Goal: Task Accomplishment & Management: Manage account settings

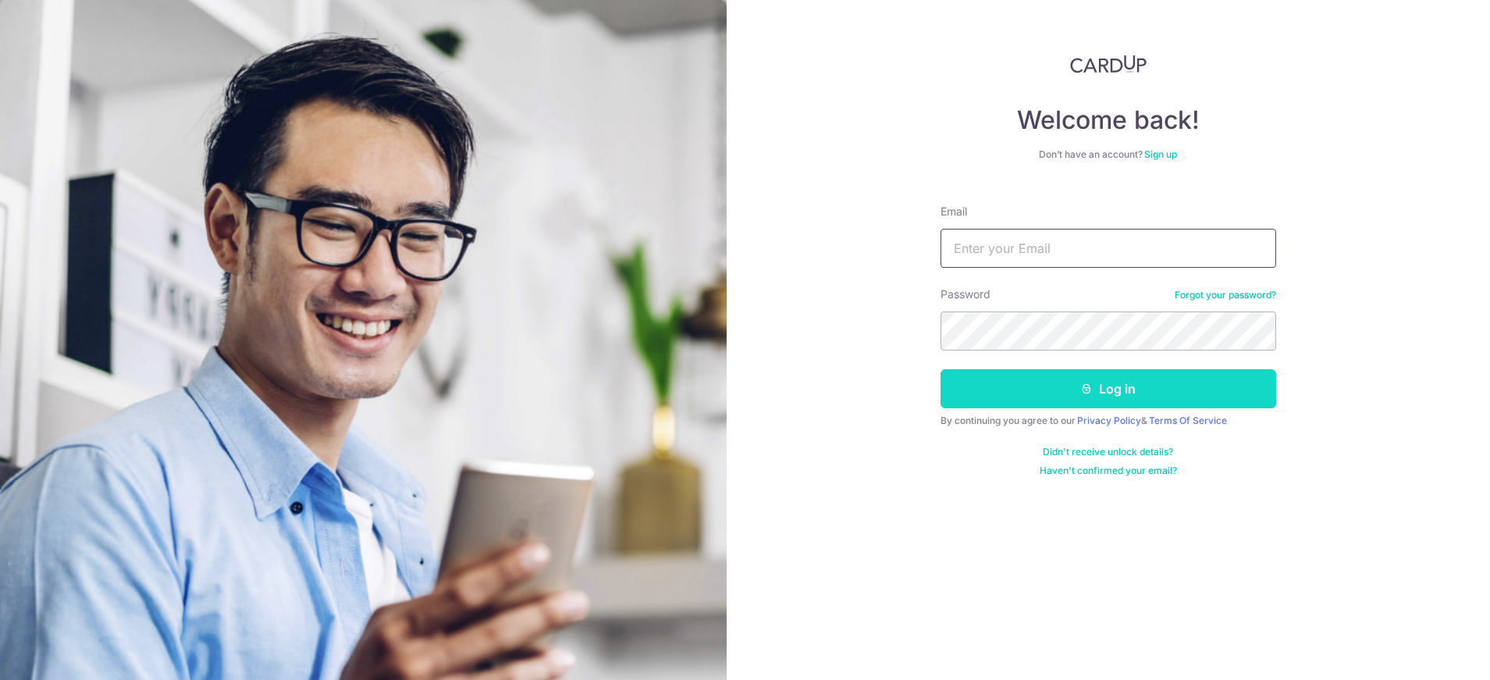
type input "[EMAIL_ADDRESS][DOMAIN_NAME]"
click at [1129, 388] on button "Log in" at bounding box center [1109, 388] width 336 height 39
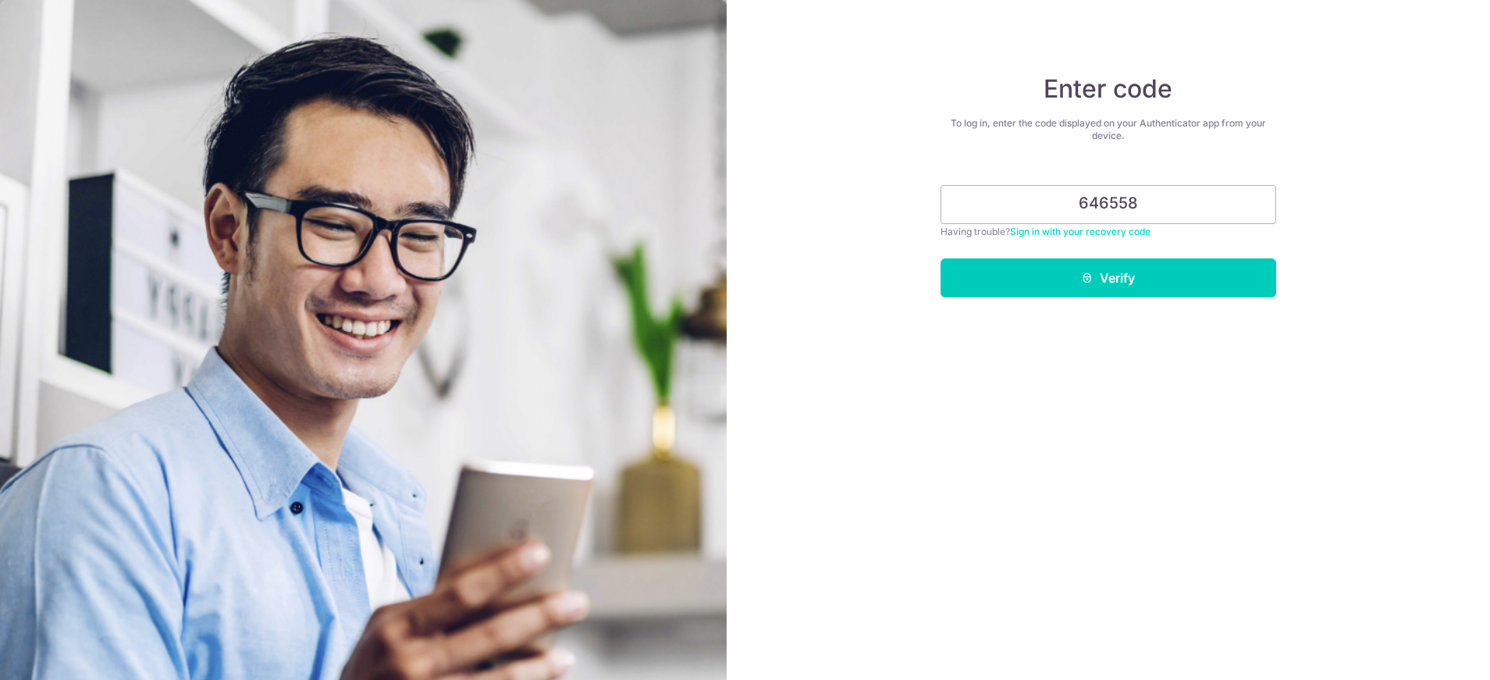
type input "646558"
click at [1199, 273] on button "Verify" at bounding box center [1109, 277] width 336 height 39
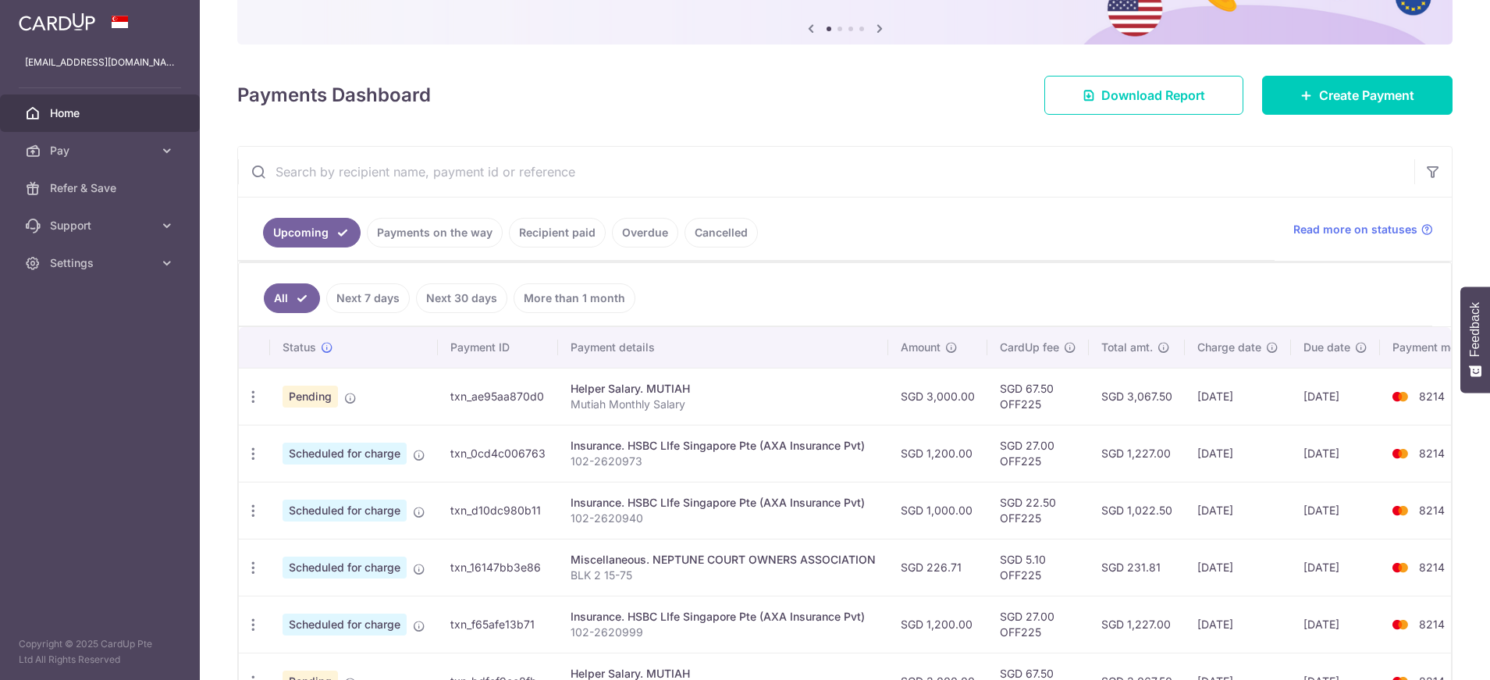
scroll to position [156, 0]
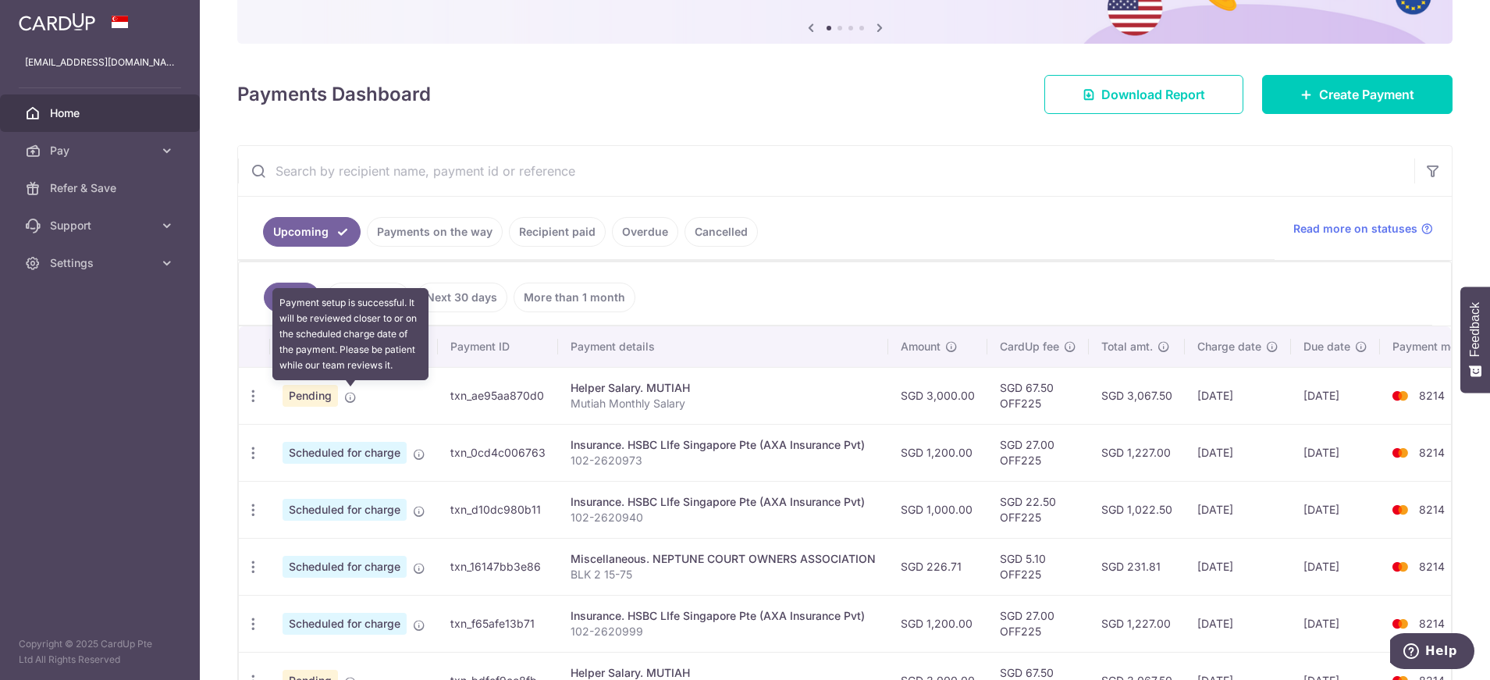
click at [348, 395] on icon at bounding box center [350, 397] width 12 height 12
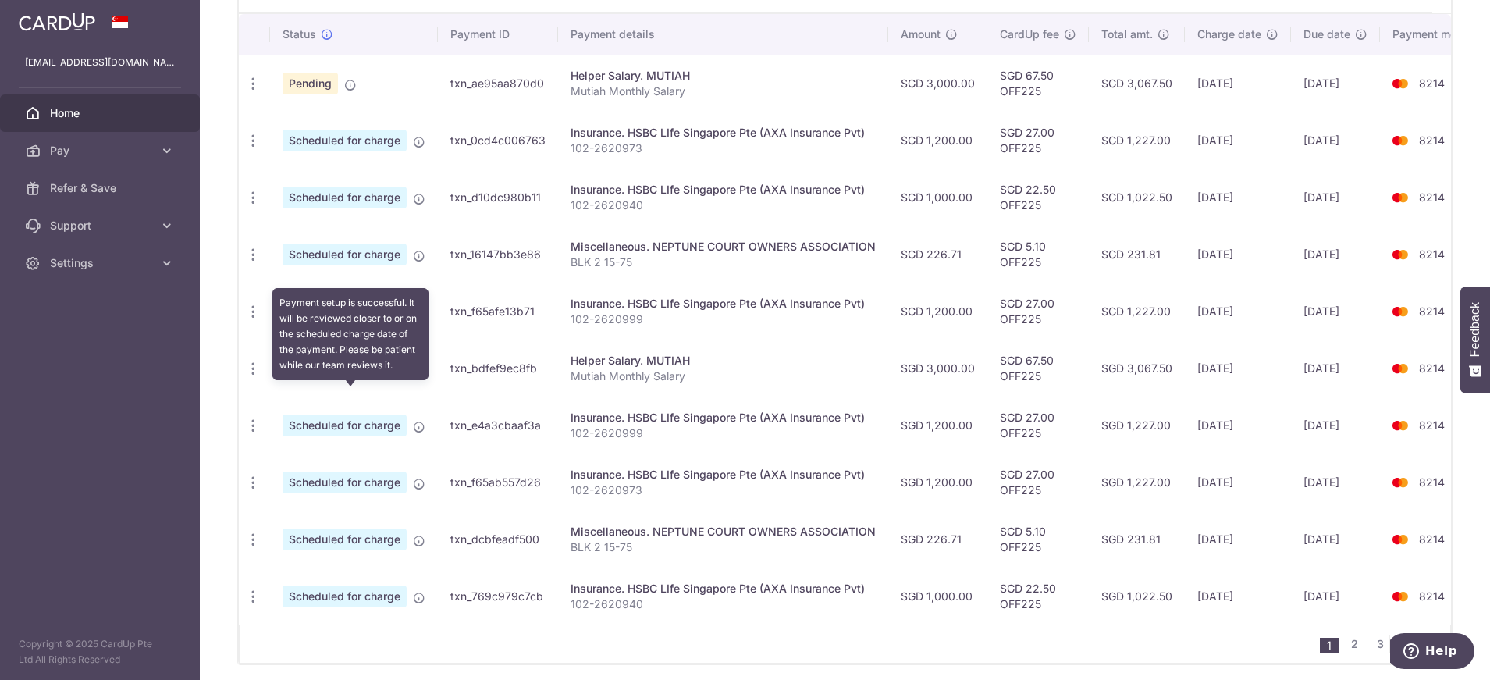
scroll to position [535, 0]
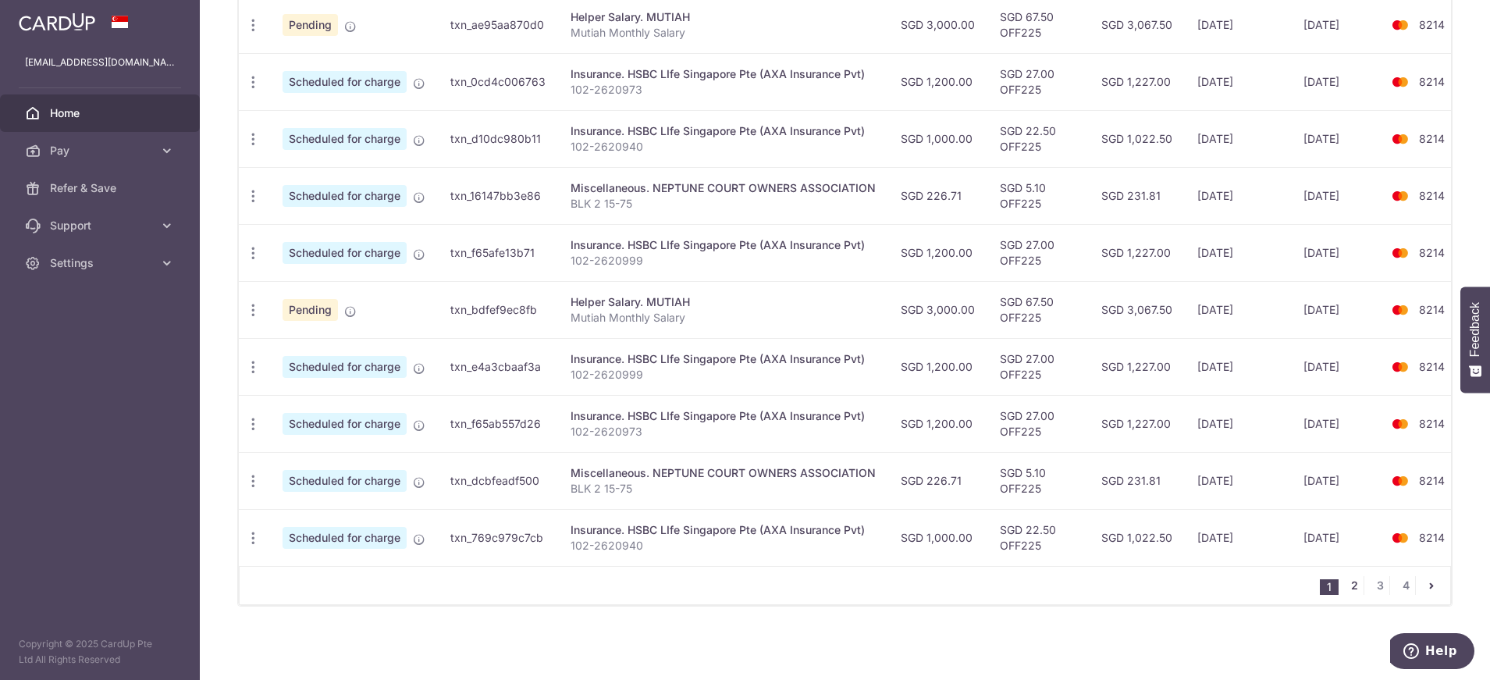
click at [1345, 588] on link "2" at bounding box center [1354, 585] width 19 height 19
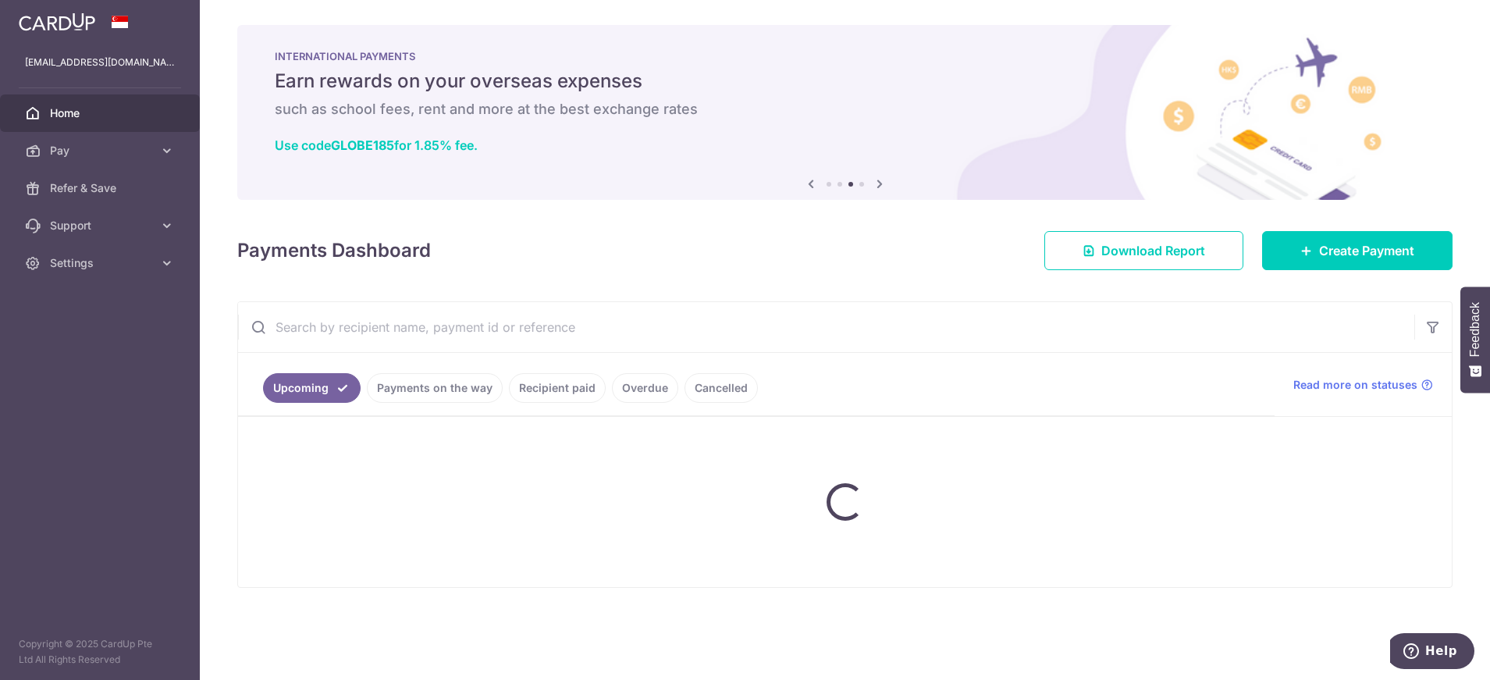
scroll to position [0, 0]
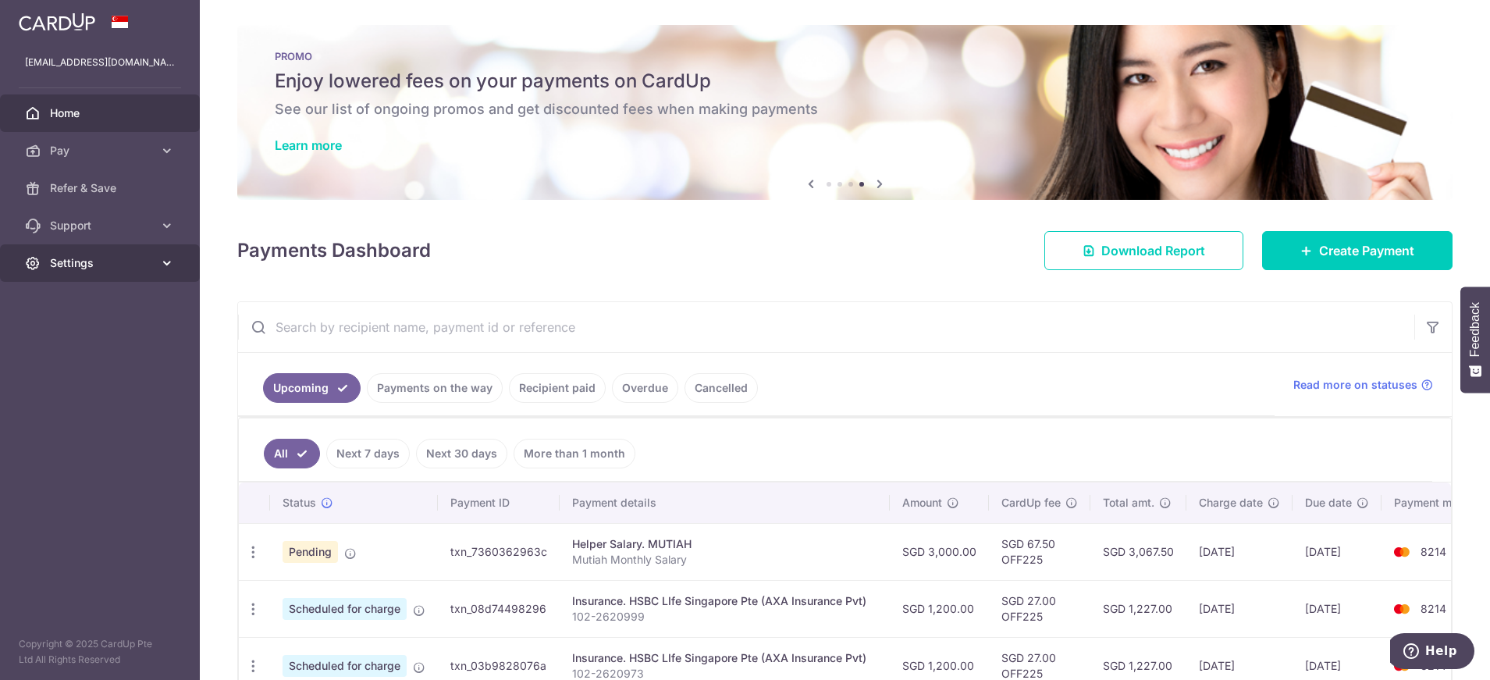
click at [166, 260] on icon at bounding box center [167, 263] width 16 height 16
click at [116, 337] on span "Logout" at bounding box center [101, 338] width 103 height 16
